Goal: Task Accomplishment & Management: Manage account settings

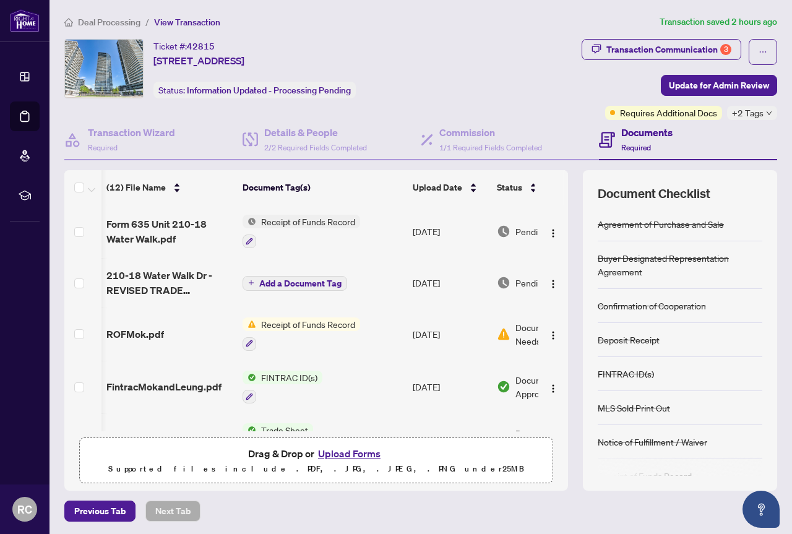
scroll to position [0, 72]
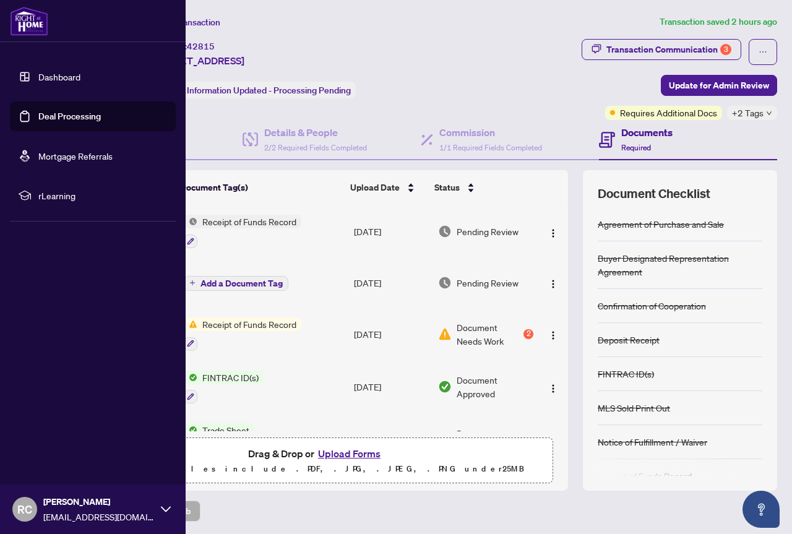
click at [74, 116] on link "Deal Processing" at bounding box center [69, 116] width 62 height 11
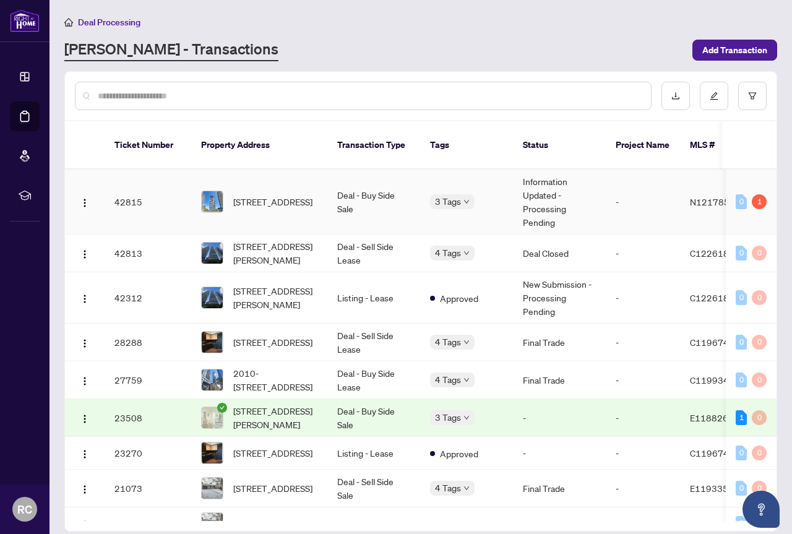
click at [354, 184] on td "Deal - Buy Side Sale" at bounding box center [373, 201] width 93 height 65
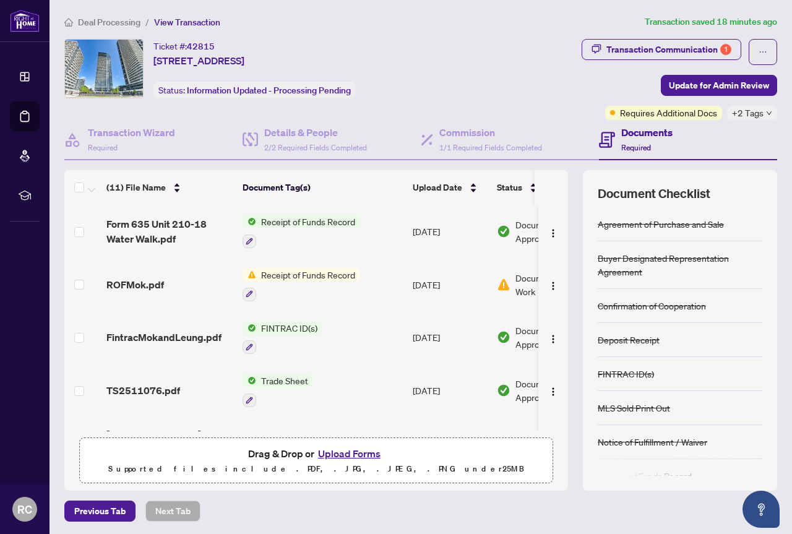
click at [312, 270] on span "Receipt of Funds Record" at bounding box center [308, 275] width 104 height 14
click at [249, 296] on button "button" at bounding box center [249, 295] width 14 height 14
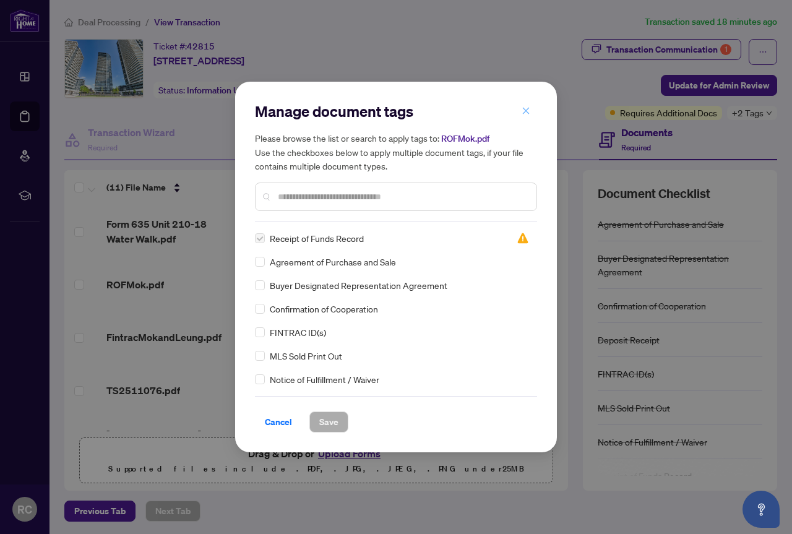
click at [528, 109] on icon "close" at bounding box center [525, 110] width 9 height 9
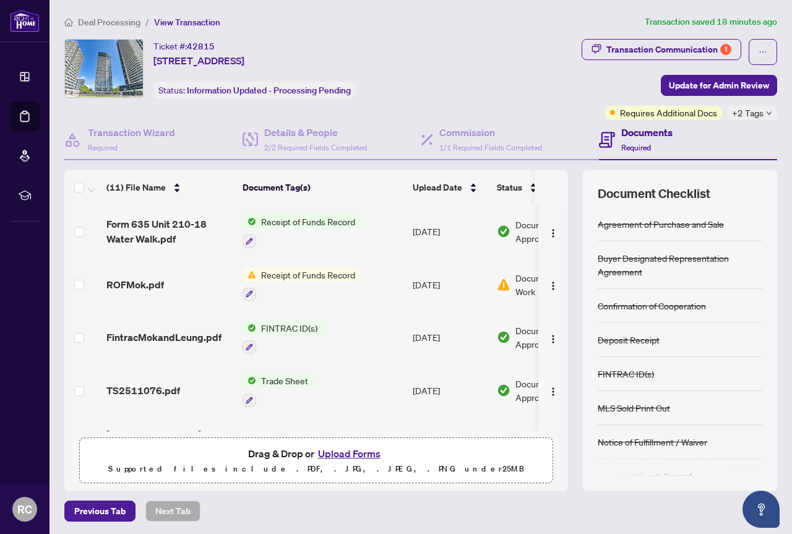
click at [331, 272] on span "Receipt of Funds Record" at bounding box center [308, 275] width 104 height 14
click at [332, 272] on span "Receipt of Funds Record" at bounding box center [308, 275] width 104 height 14
click at [332, 271] on span "Receipt of Funds Record" at bounding box center [308, 275] width 104 height 14
click at [456, 281] on td "[DATE]" at bounding box center [450, 284] width 84 height 53
